Goal: Information Seeking & Learning: Learn about a topic

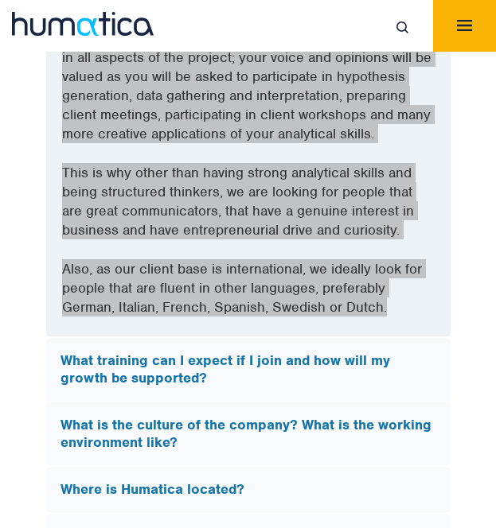
scroll to position [5324, 0]
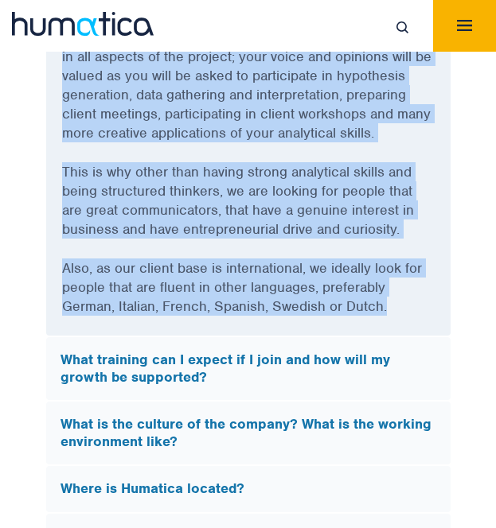
click at [22, 255] on div "FAQs What does Humatica do? Humatica is a specialist consultancy focused on imp…" at bounding box center [248, 180] width 496 height 1338
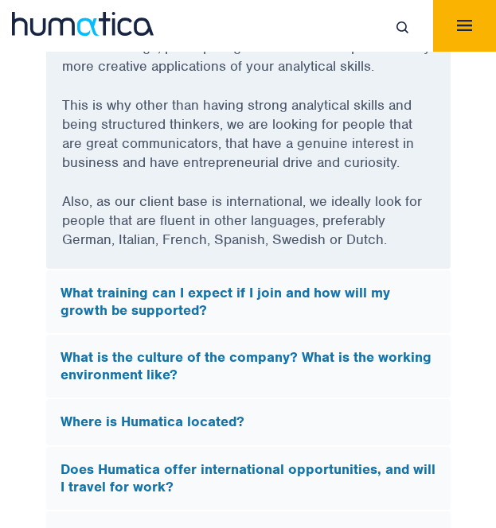
scroll to position [5401, 0]
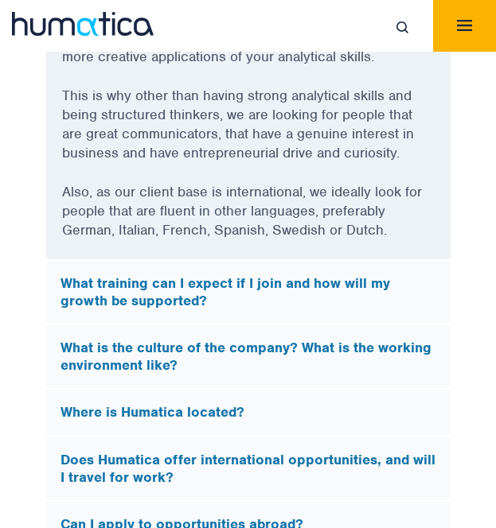
click at [101, 275] on h5 "What training can I expect if I join and how will my growth be supported?" at bounding box center [248, 292] width 376 height 34
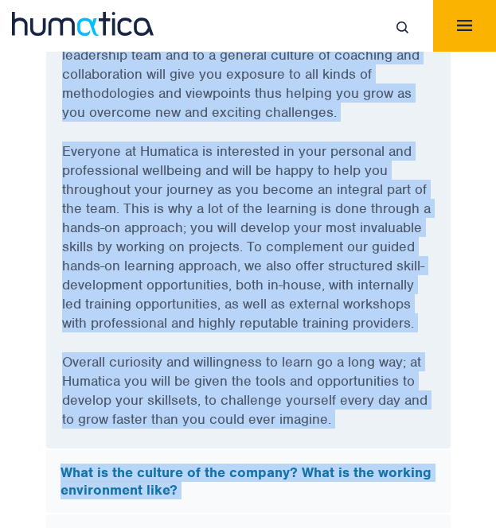
scroll to position [5657, 0]
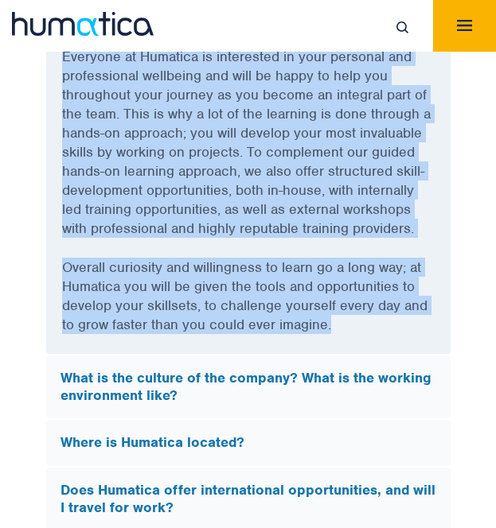
drag, startPoint x: 56, startPoint y: 80, endPoint x: 337, endPoint y: 290, distance: 350.9
copy div "Lore ipsumdol sit A consec ad E sedd eiu tem inci ut labore et doloremag? Aliq …"
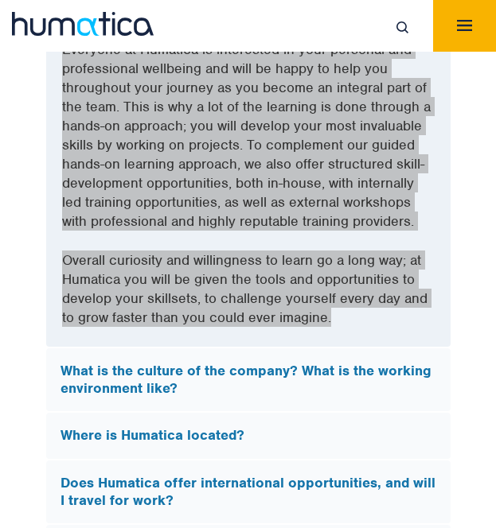
scroll to position [5666, 0]
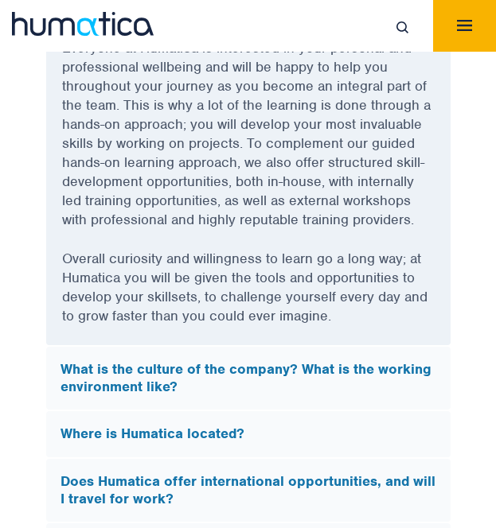
click at [401, 361] on h5 "What is the culture of the company? What is the working environment like?" at bounding box center [248, 378] width 376 height 34
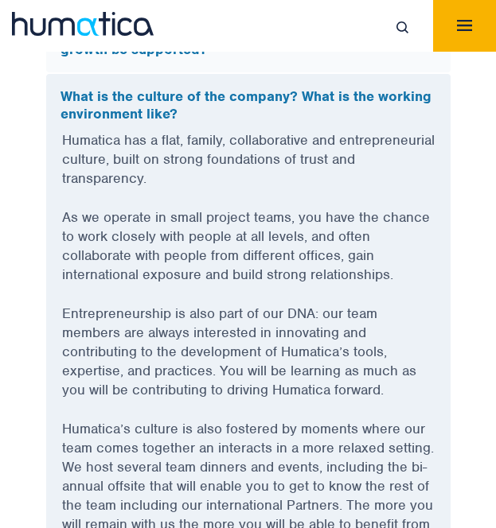
scroll to position [5160, 0]
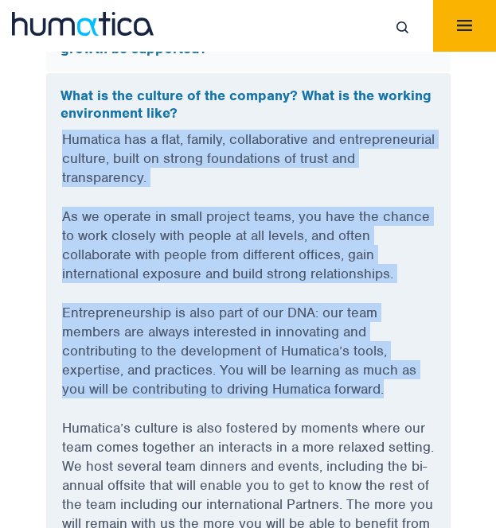
drag, startPoint x: 62, startPoint y: 103, endPoint x: 398, endPoint y: 354, distance: 419.0
copy div "Humatica has a flat, family, collaborative and entrepreneurial culture, built o…"
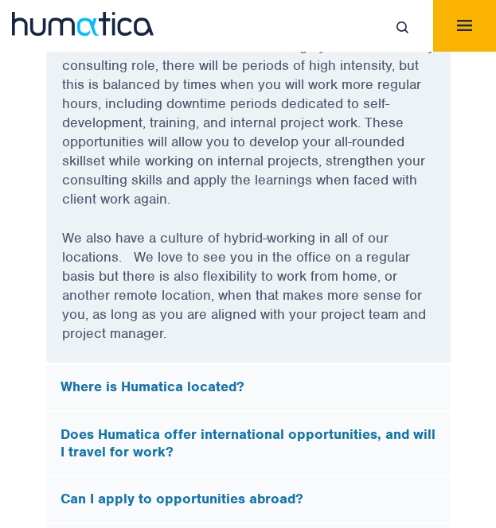
scroll to position [5754, 0]
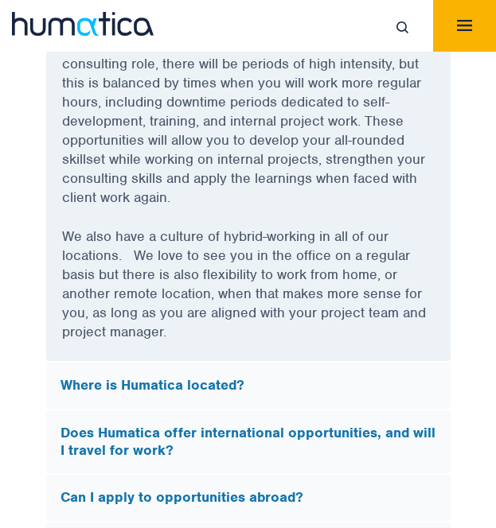
click at [277, 377] on h5 "Where is Humatica located?" at bounding box center [248, 386] width 376 height 18
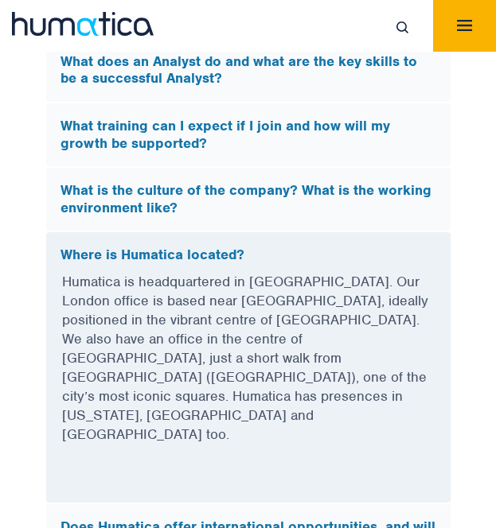
scroll to position [5063, 0]
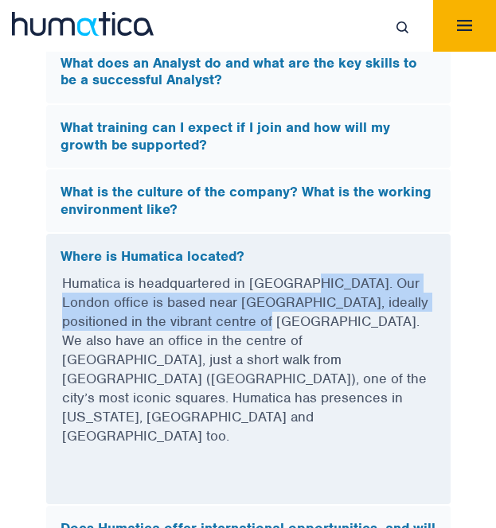
drag, startPoint x: 298, startPoint y: 247, endPoint x: 217, endPoint y: 291, distance: 92.6
click at [217, 291] on p "Humatica is headquartered in [GEOGRAPHIC_DATA]. Our London office is based near…" at bounding box center [248, 370] width 372 height 192
copy p "Our London office is based near [GEOGRAPHIC_DATA], ideally positioned in the vi…"
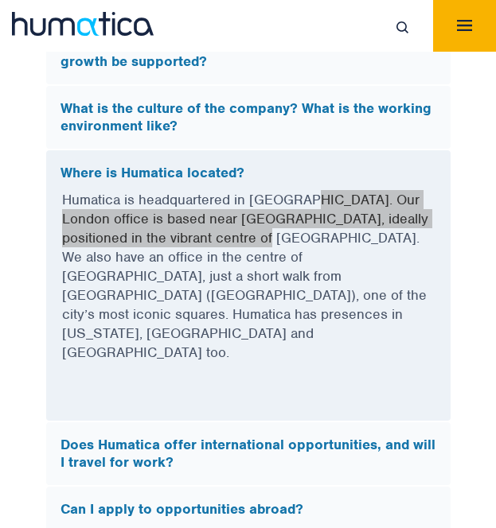
scroll to position [5234, 0]
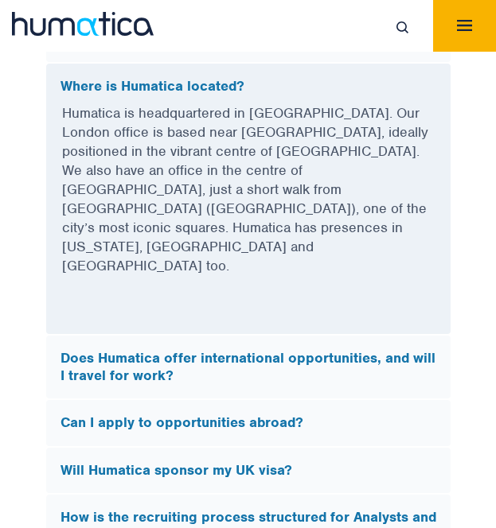
click at [349, 350] on h5 "Does Humatica offer international opportunities, and will I travel for work?" at bounding box center [248, 367] width 376 height 34
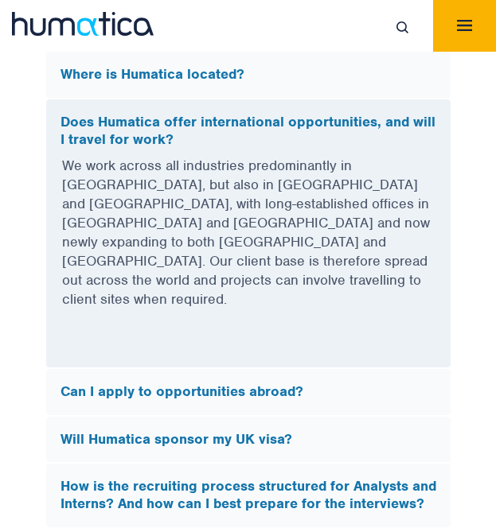
scroll to position [5247, 0]
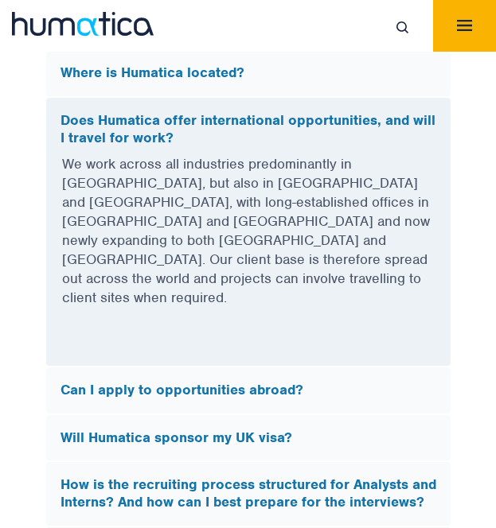
click at [232, 382] on h5 "Can I apply to opportunities abroad?" at bounding box center [248, 391] width 376 height 18
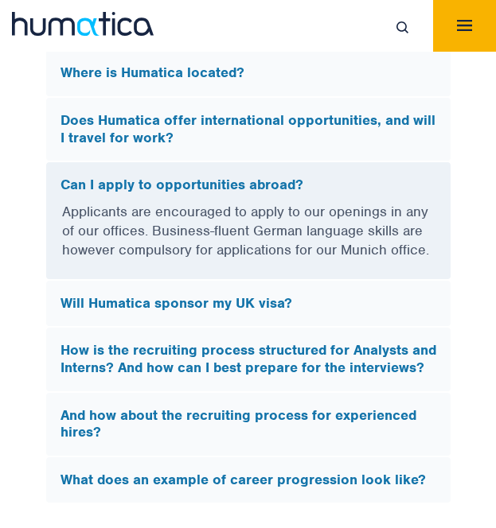
click at [221, 281] on div "Will Humatica sponsor my UK visa?" at bounding box center [248, 304] width 404 height 46
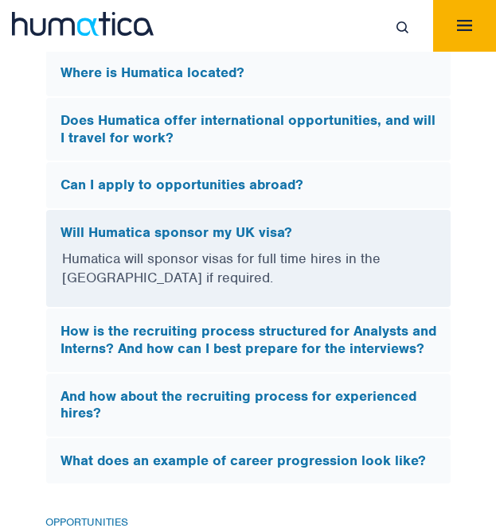
scroll to position [5288, 0]
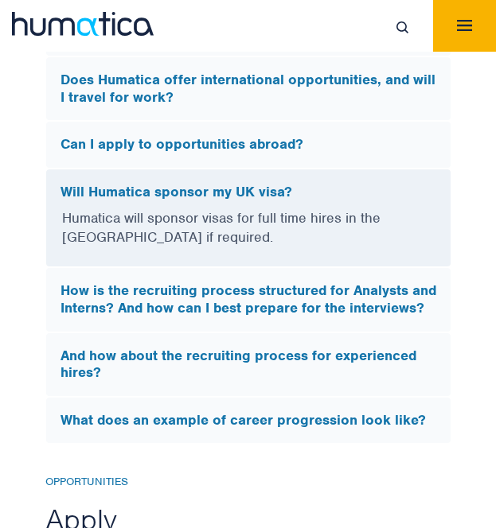
click at [222, 282] on h5 "How is the recruiting process structured for Analysts and Interns? And how can …" at bounding box center [248, 299] width 376 height 34
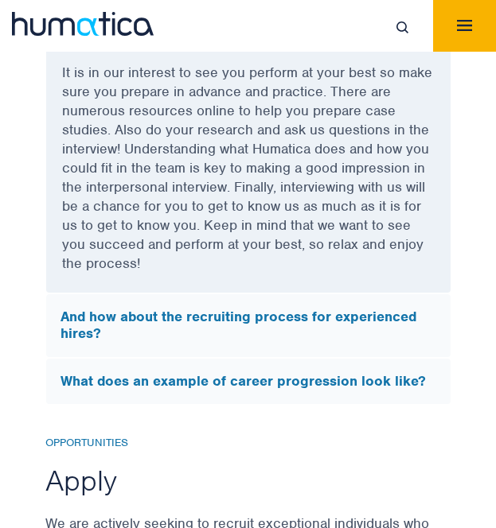
scroll to position [5710, 0]
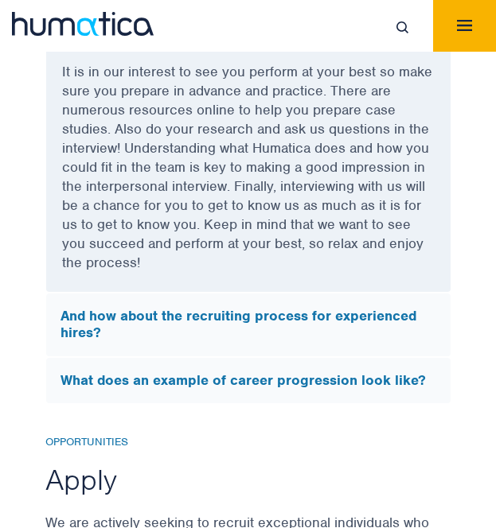
click at [181, 312] on h5 "And how about the recruiting process for experienced hires?" at bounding box center [248, 325] width 376 height 34
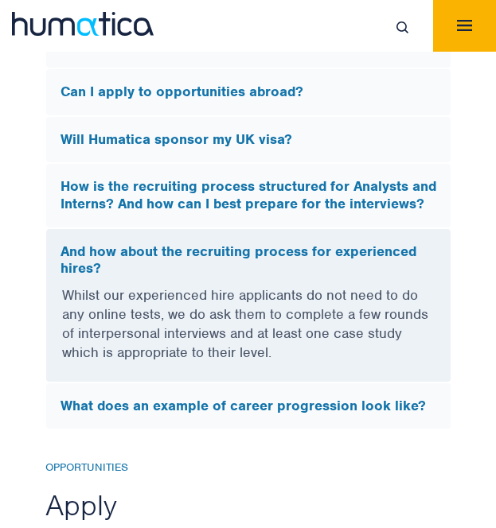
scroll to position [5339, 0]
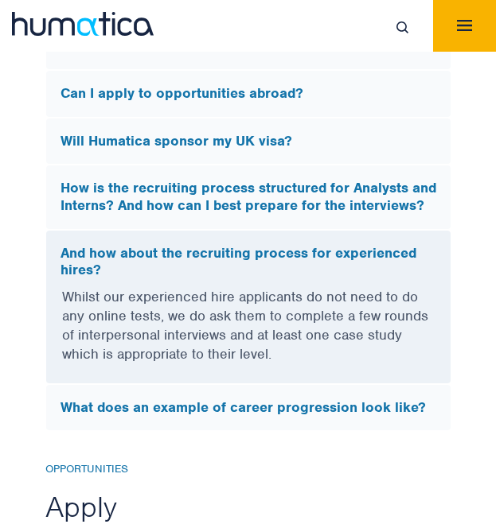
click at [150, 399] on h5 "What does an example of career progression look like?" at bounding box center [248, 408] width 376 height 18
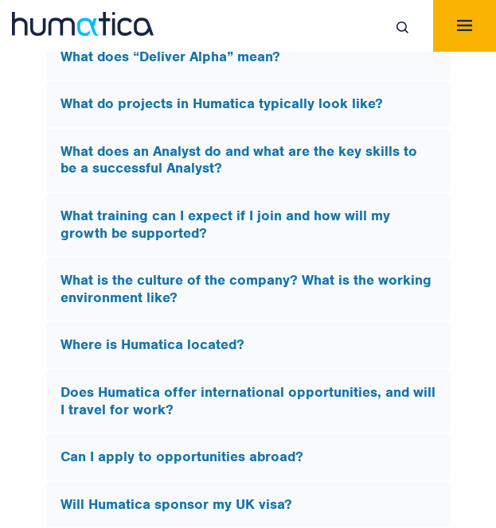
scroll to position [4973, 0]
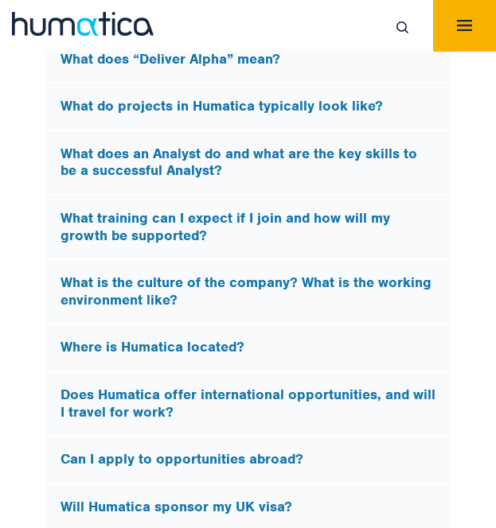
click at [141, 146] on h5 "What does an Analyst do and what are the key skills to be a successful Analyst?" at bounding box center [248, 163] width 376 height 34
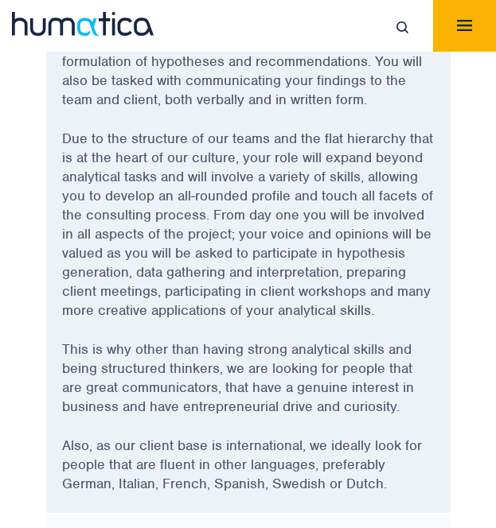
scroll to position [5156, 0]
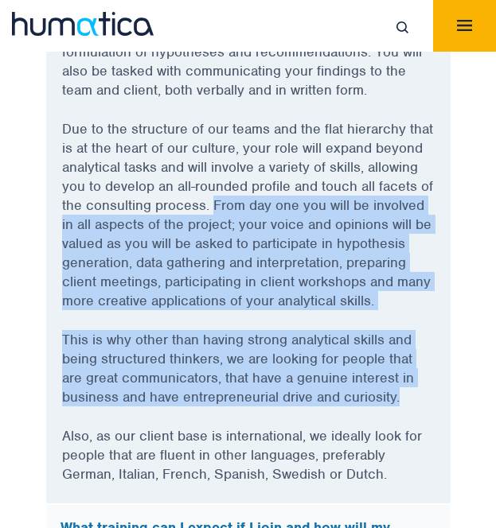
drag, startPoint x: 212, startPoint y: 169, endPoint x: 419, endPoint y: 360, distance: 282.7
click at [419, 360] on div "As an Analyst you will support teams primarily by conducting research and data …" at bounding box center [248, 254] width 404 height 500
copy div "From day one you will be involved in all aspects of the project; your voice and…"
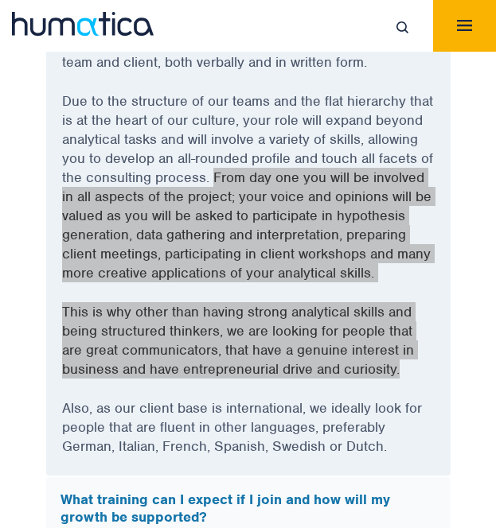
scroll to position [5150, 0]
